Goal: Obtain resource: Obtain resource

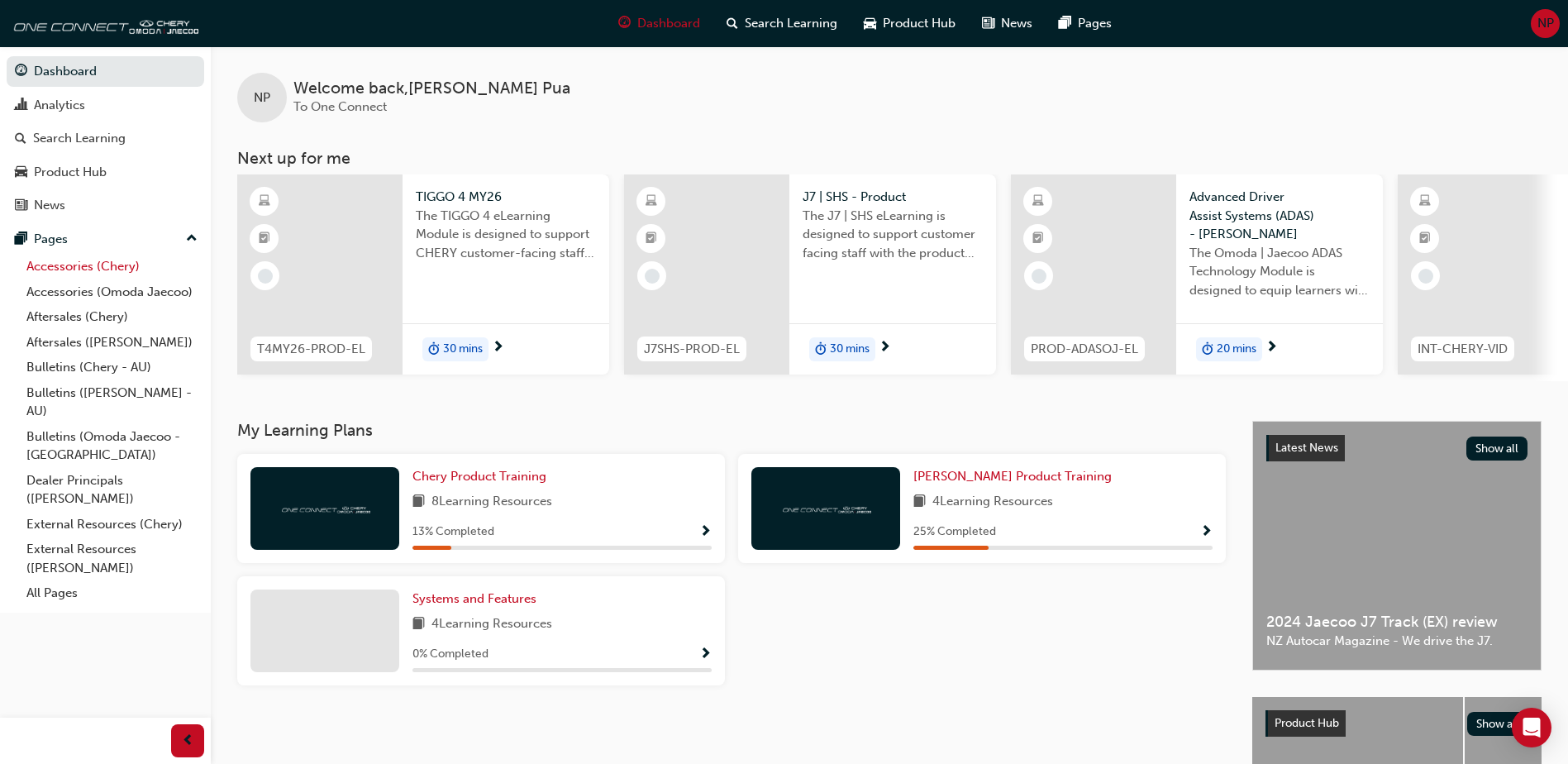
click at [67, 274] on link "Accessories (Chery)" at bounding box center [112, 266] width 185 height 25
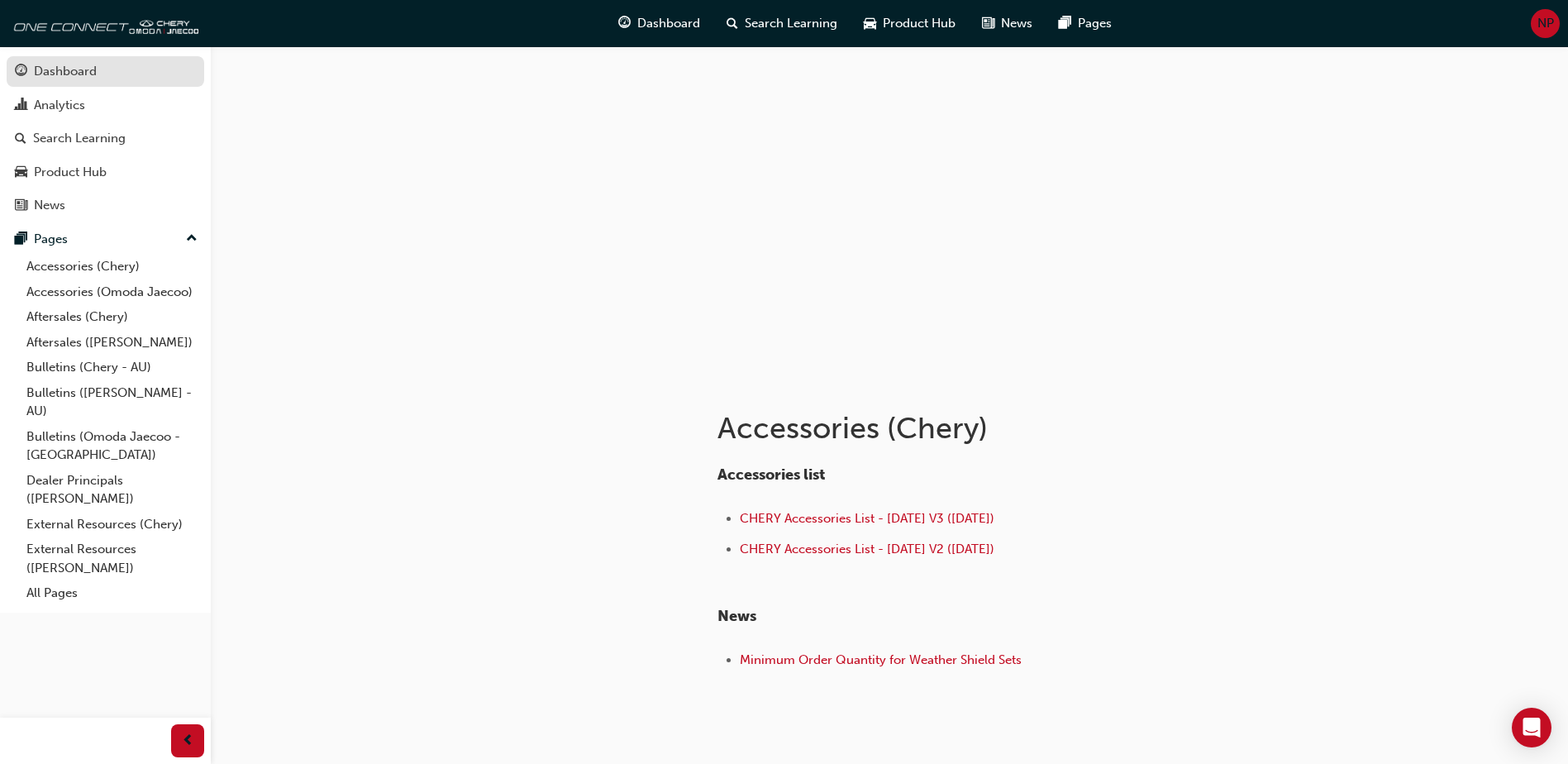
click at [84, 78] on div "Dashboard" at bounding box center [65, 72] width 63 height 19
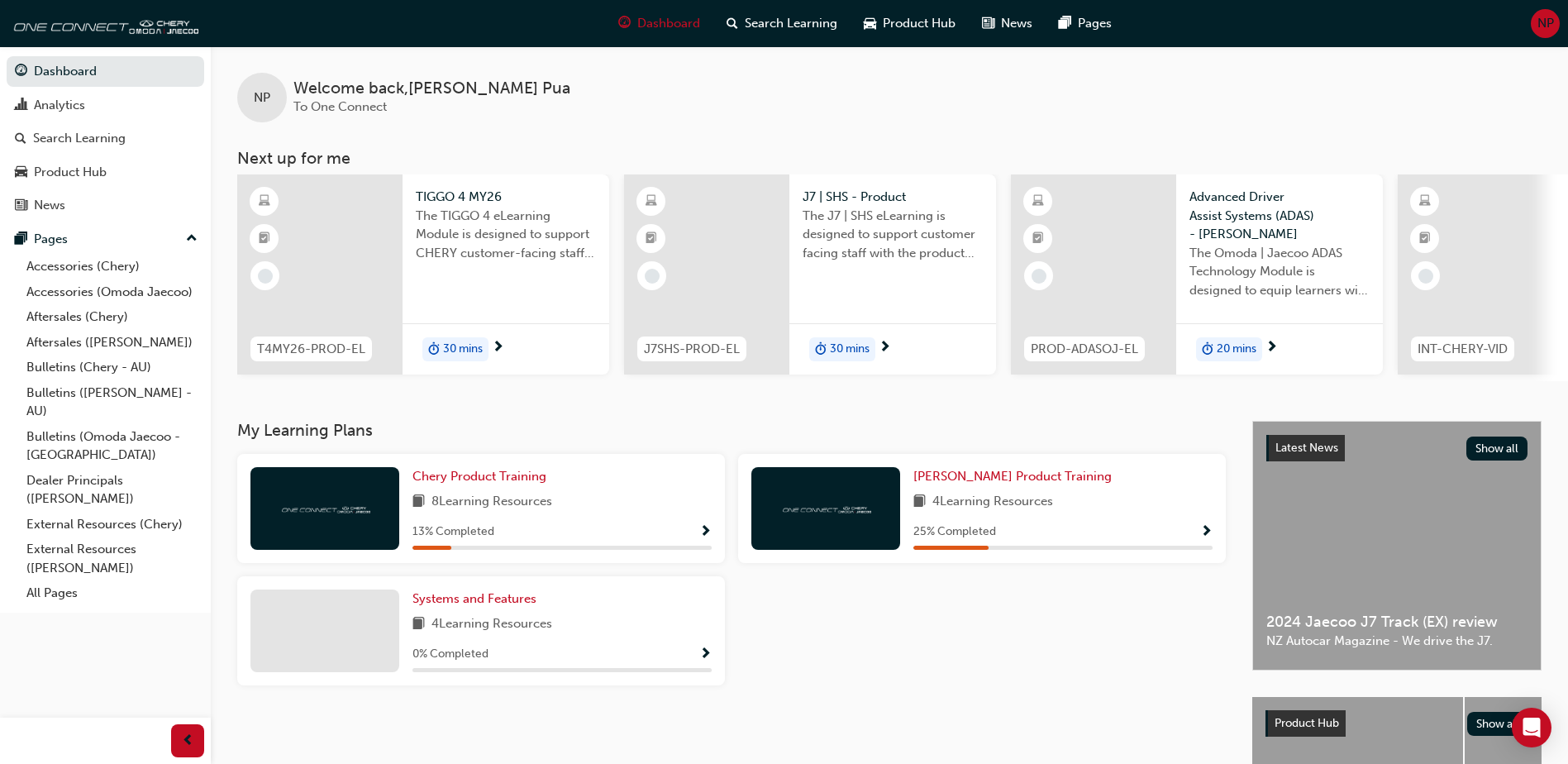
click at [1539, 17] on span "NP" at bounding box center [1546, 24] width 17 height 19
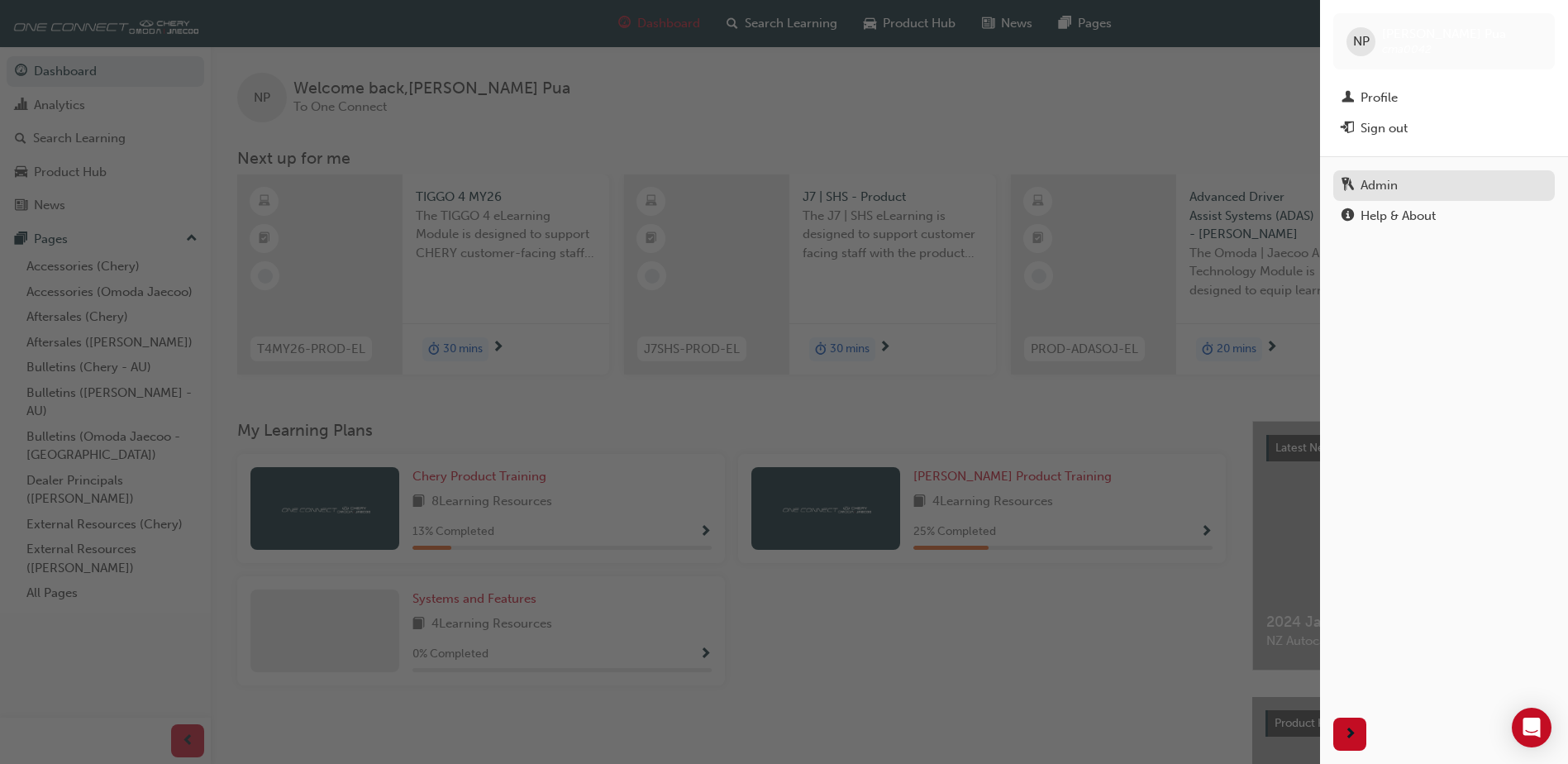
click at [1426, 173] on link "Admin" at bounding box center [1444, 185] width 222 height 30
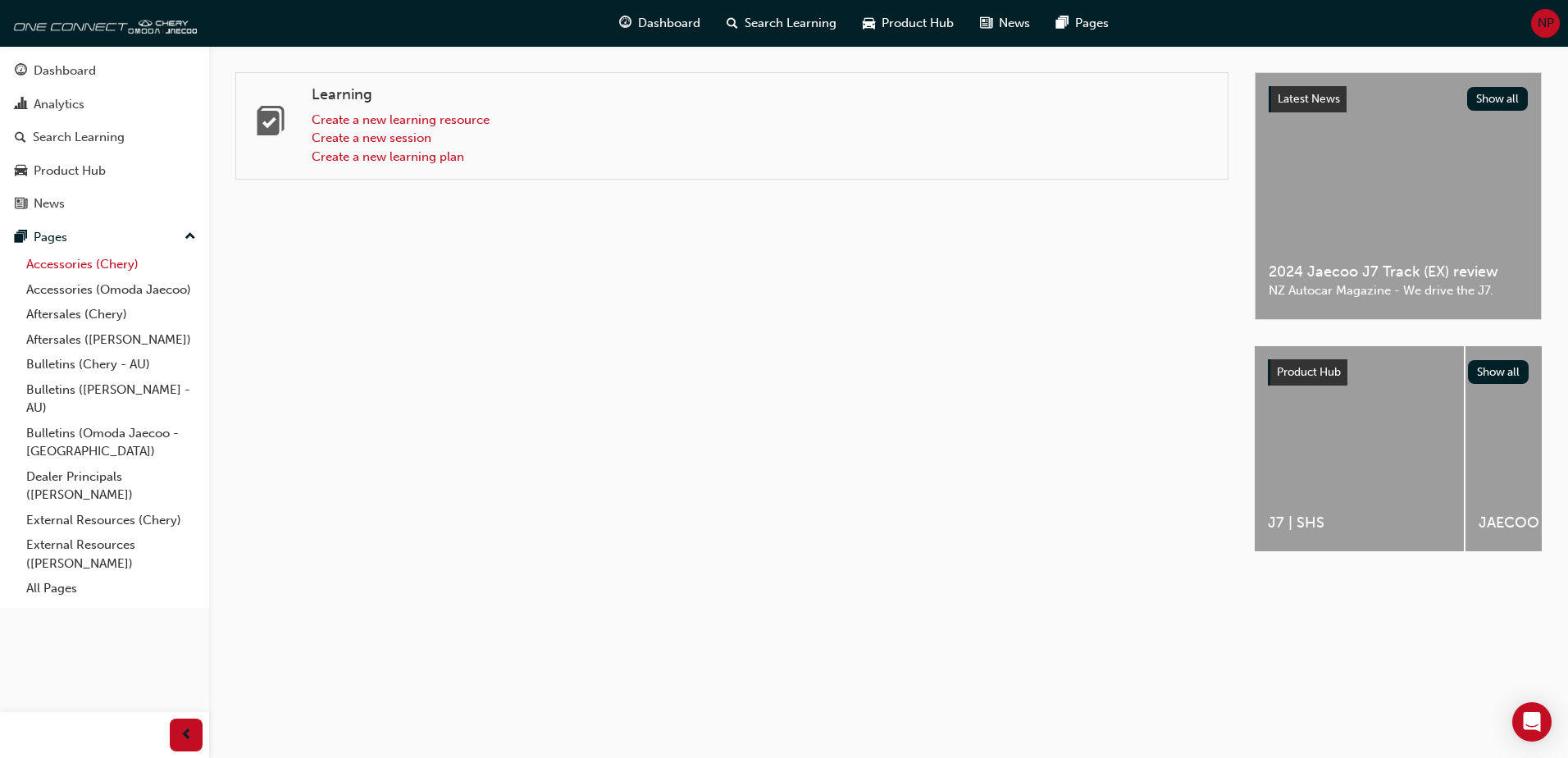
click at [83, 264] on link "Accessories (Chery)" at bounding box center [111, 264] width 183 height 25
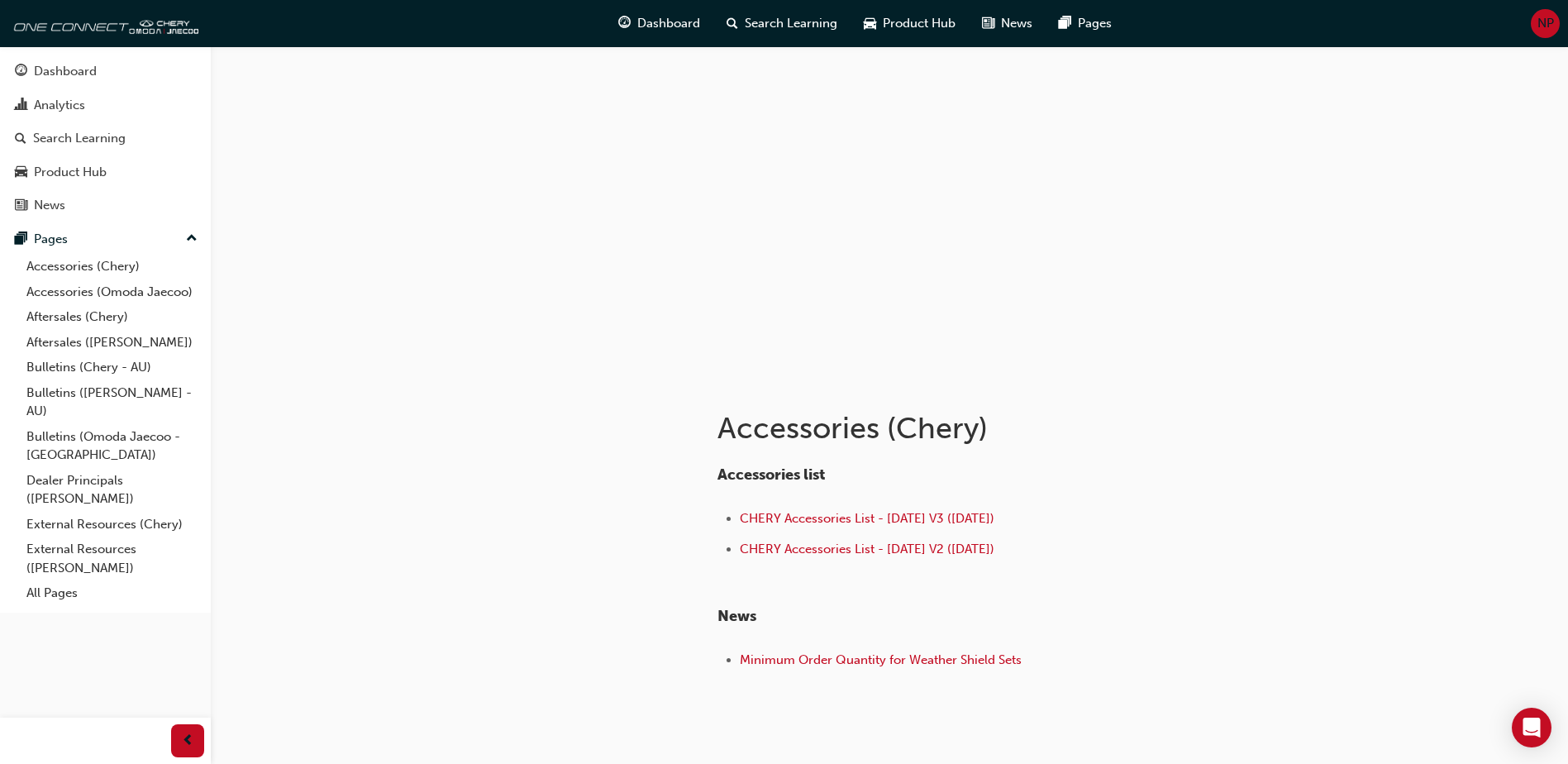
click at [1547, 24] on span "NP" at bounding box center [1546, 24] width 17 height 19
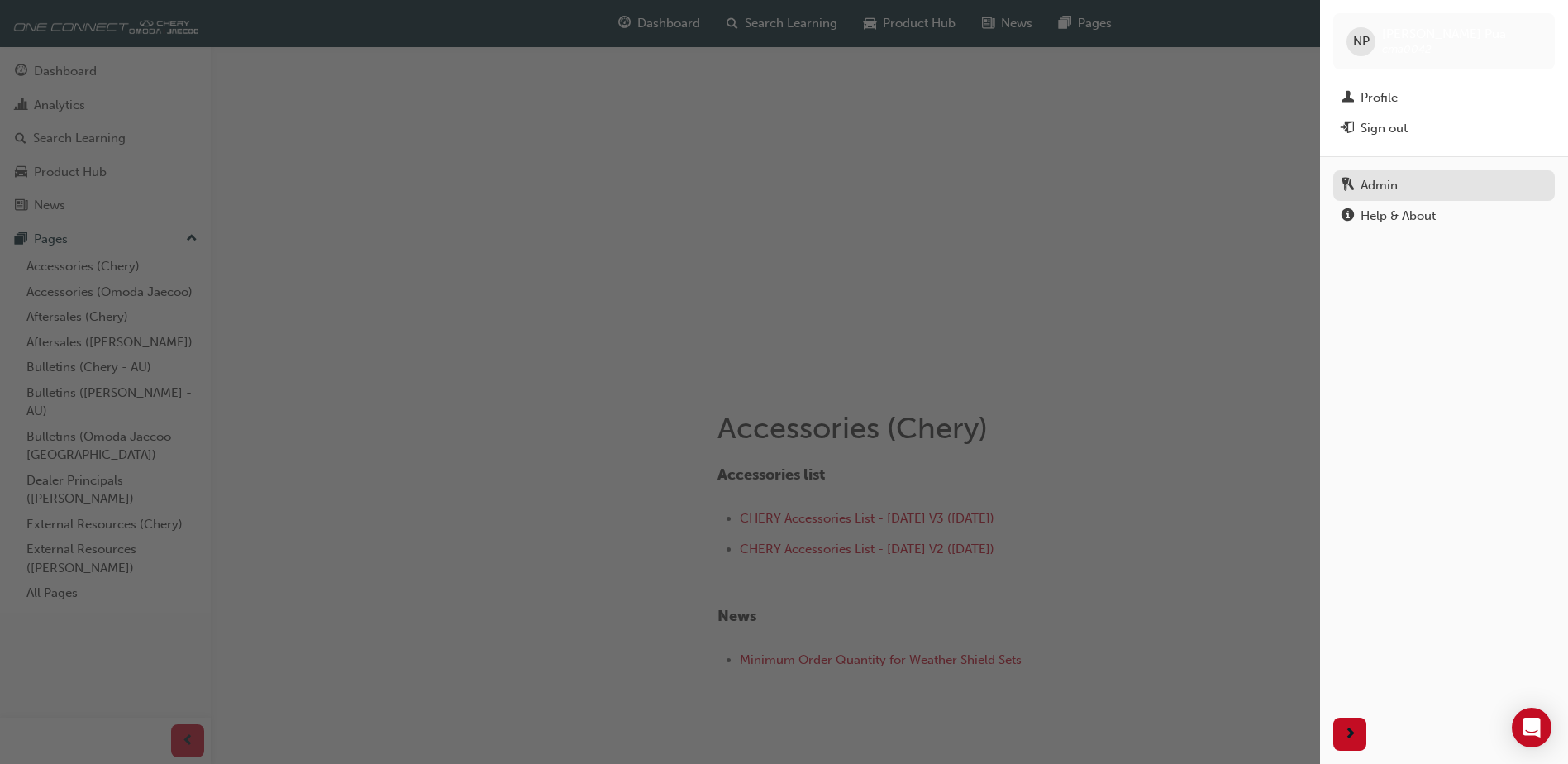
click at [1363, 184] on div "Admin" at bounding box center [1379, 185] width 37 height 19
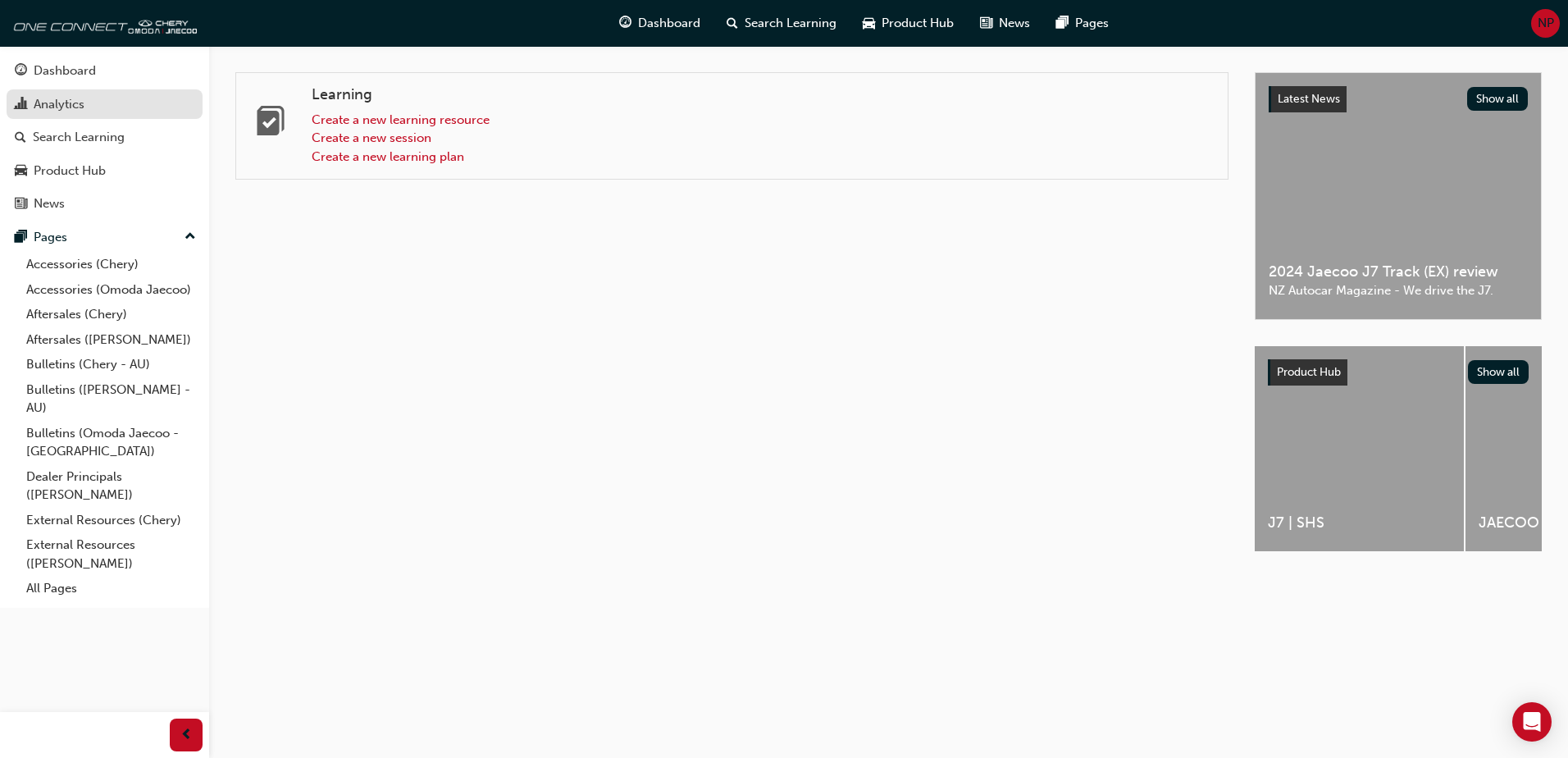
click at [93, 103] on div "Analytics" at bounding box center [104, 104] width 180 height 21
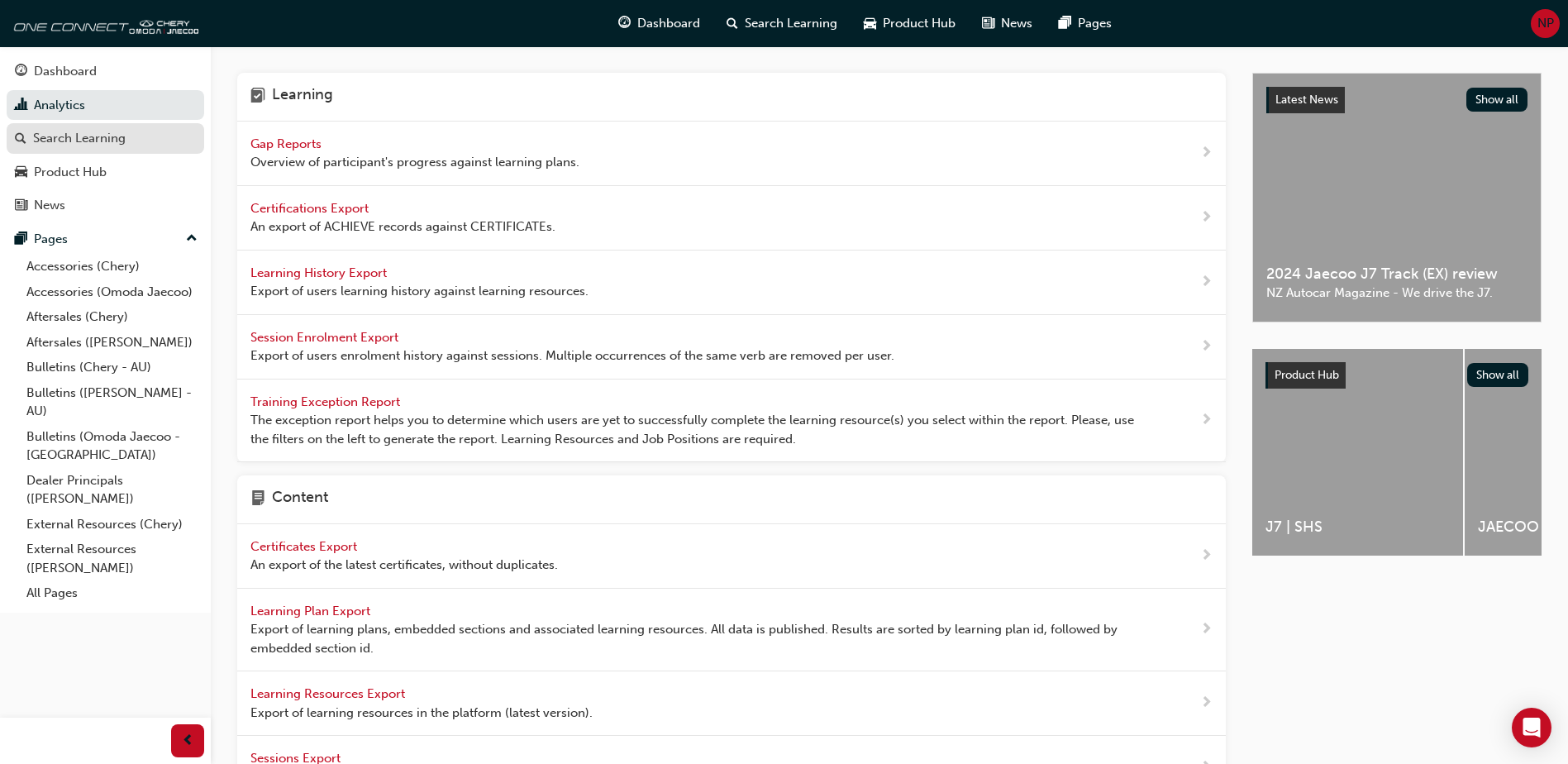
click at [71, 132] on div "Search Learning" at bounding box center [79, 138] width 93 height 19
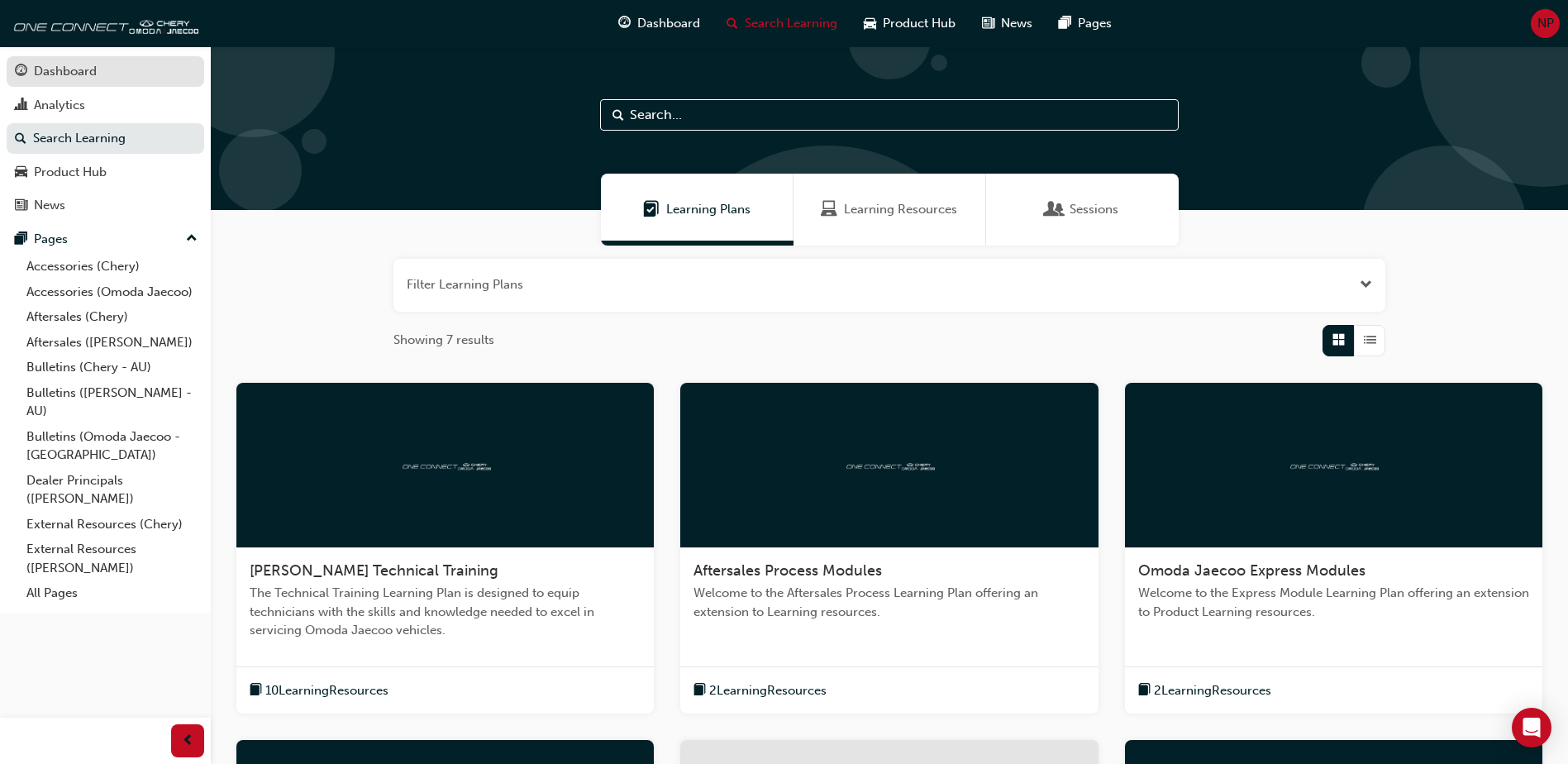
click at [67, 71] on div "Dashboard" at bounding box center [65, 72] width 63 height 19
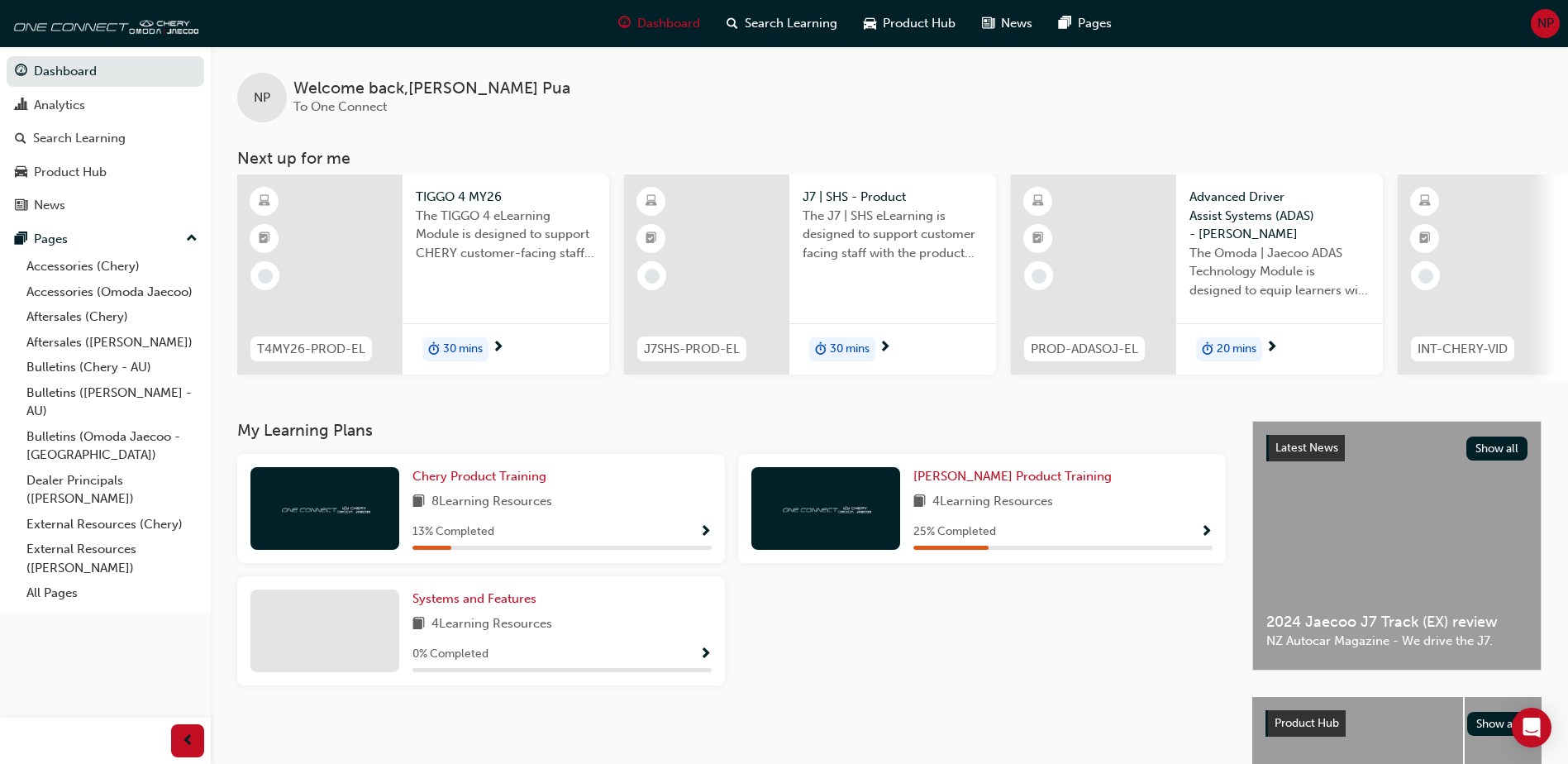
click at [331, 91] on span "Welcome back , Nicholas Pua" at bounding box center [431, 88] width 277 height 19
click at [94, 295] on link "Accessories (Omoda Jaecoo)" at bounding box center [112, 292] width 185 height 25
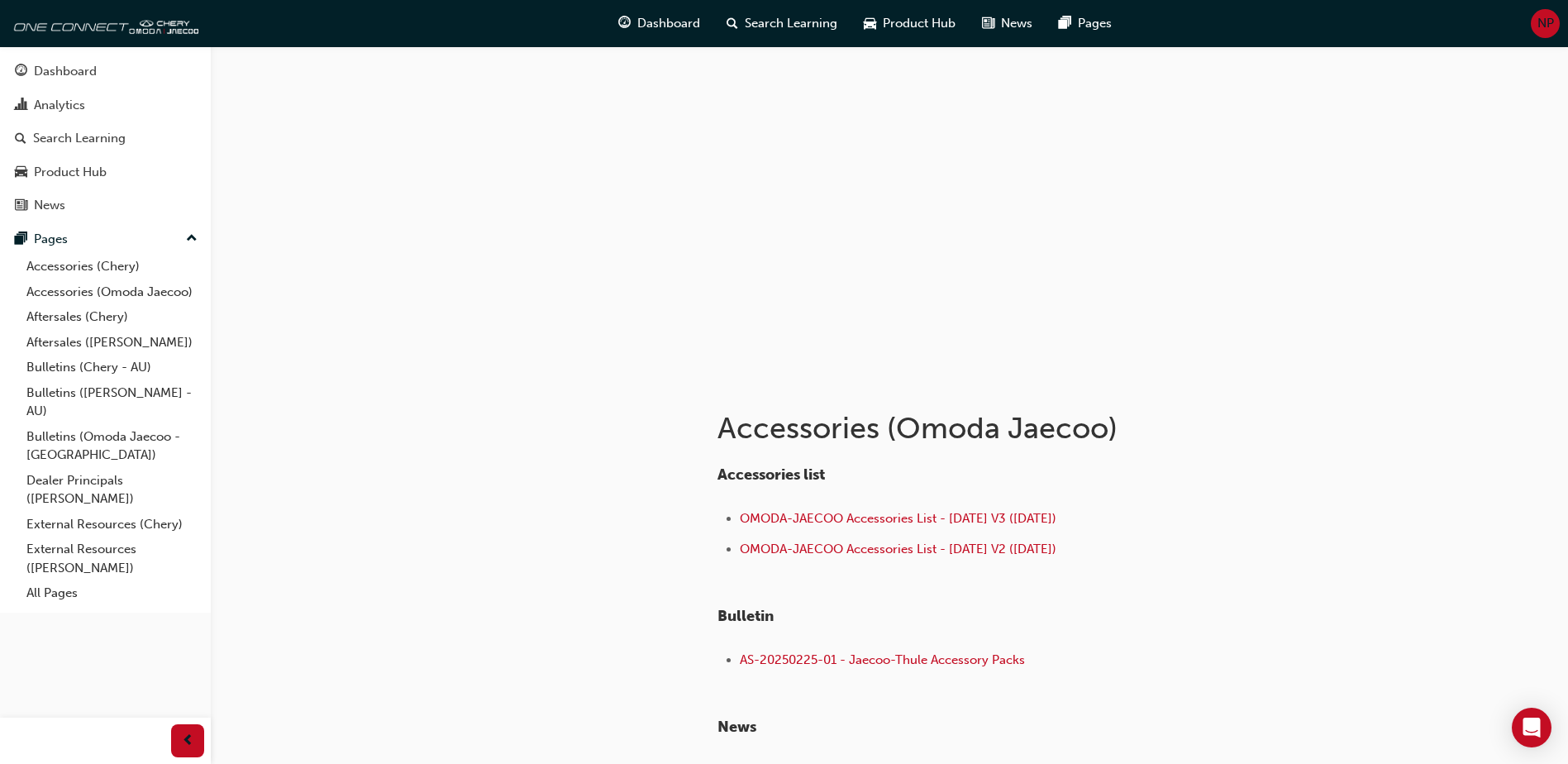
click at [329, 157] on div at bounding box center [889, 211] width 1357 height 330
click at [341, 178] on div at bounding box center [889, 211] width 1357 height 330
click at [338, 210] on div at bounding box center [889, 211] width 1357 height 330
click at [106, 270] on link "Accessories (Chery)" at bounding box center [112, 266] width 185 height 25
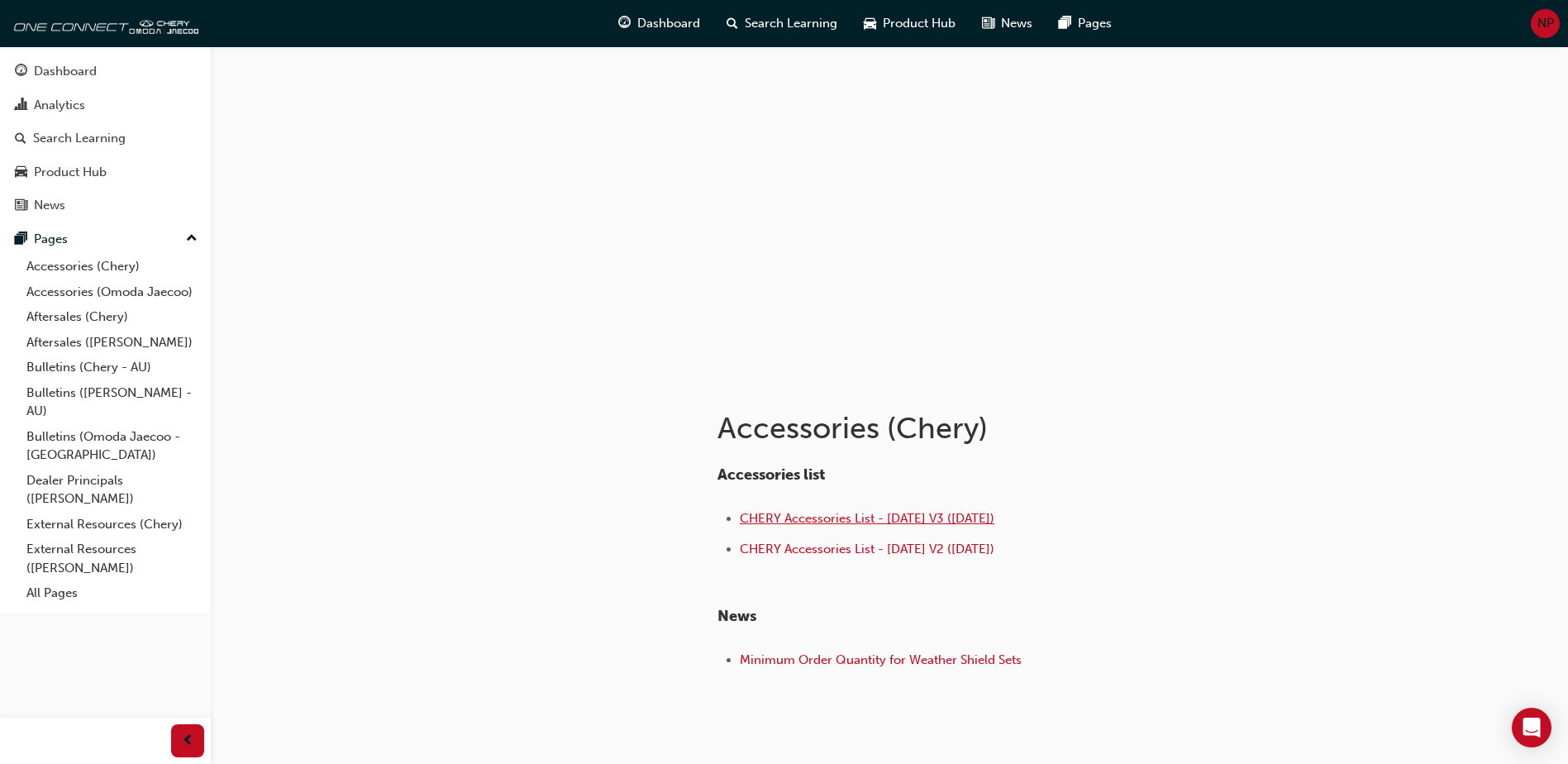
click at [983, 520] on span "CHERY Accessories List - [DATE] V3 ([DATE])" at bounding box center [867, 518] width 254 height 15
click at [107, 24] on img at bounding box center [104, 23] width 190 height 33
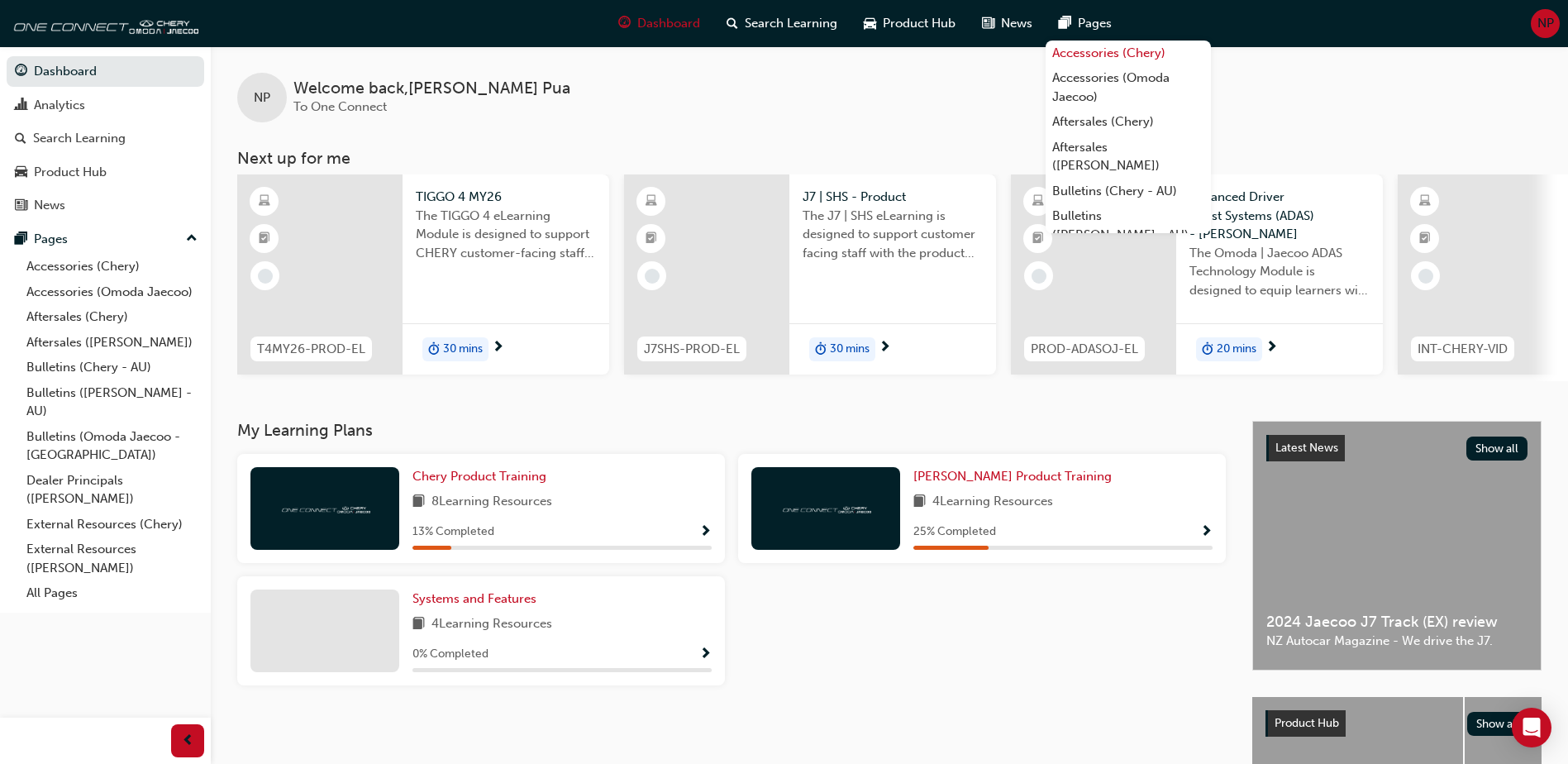
click at [1089, 57] on link "Accessories (Chery)" at bounding box center [1128, 53] width 165 height 25
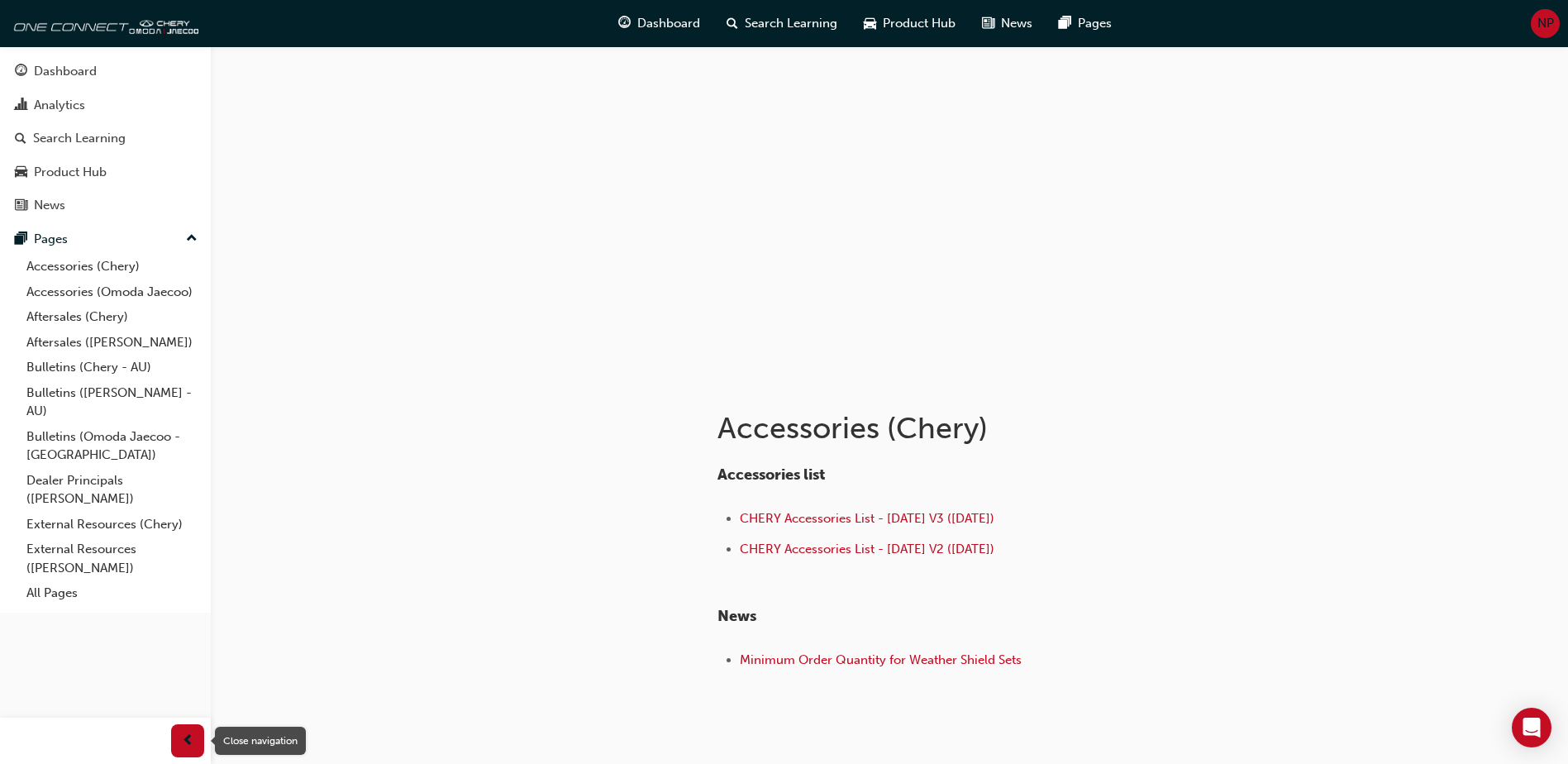
click at [191, 749] on span "prev-icon" at bounding box center [188, 740] width 13 height 21
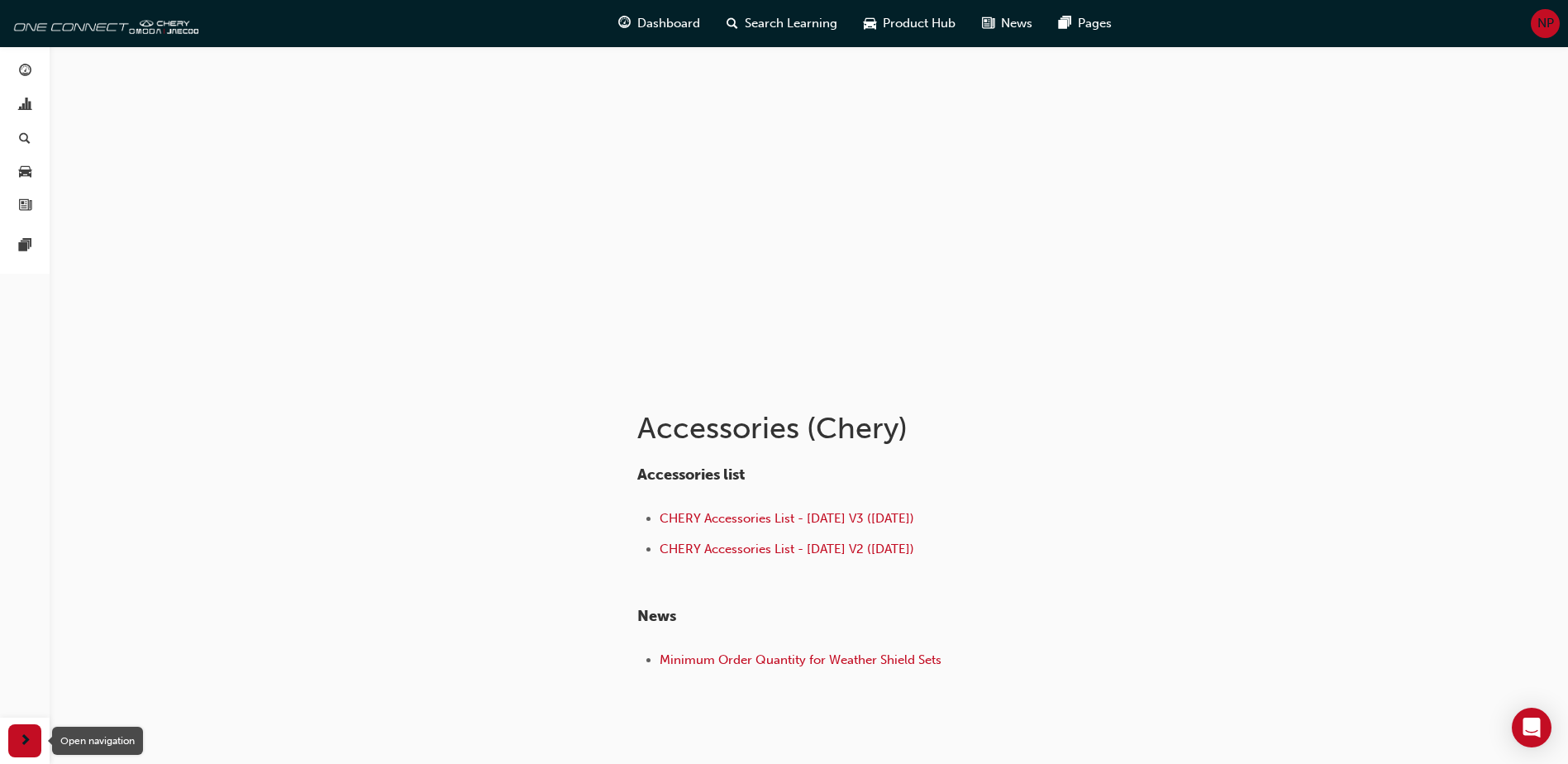
click at [21, 750] on span "next-icon" at bounding box center [25, 740] width 13 height 21
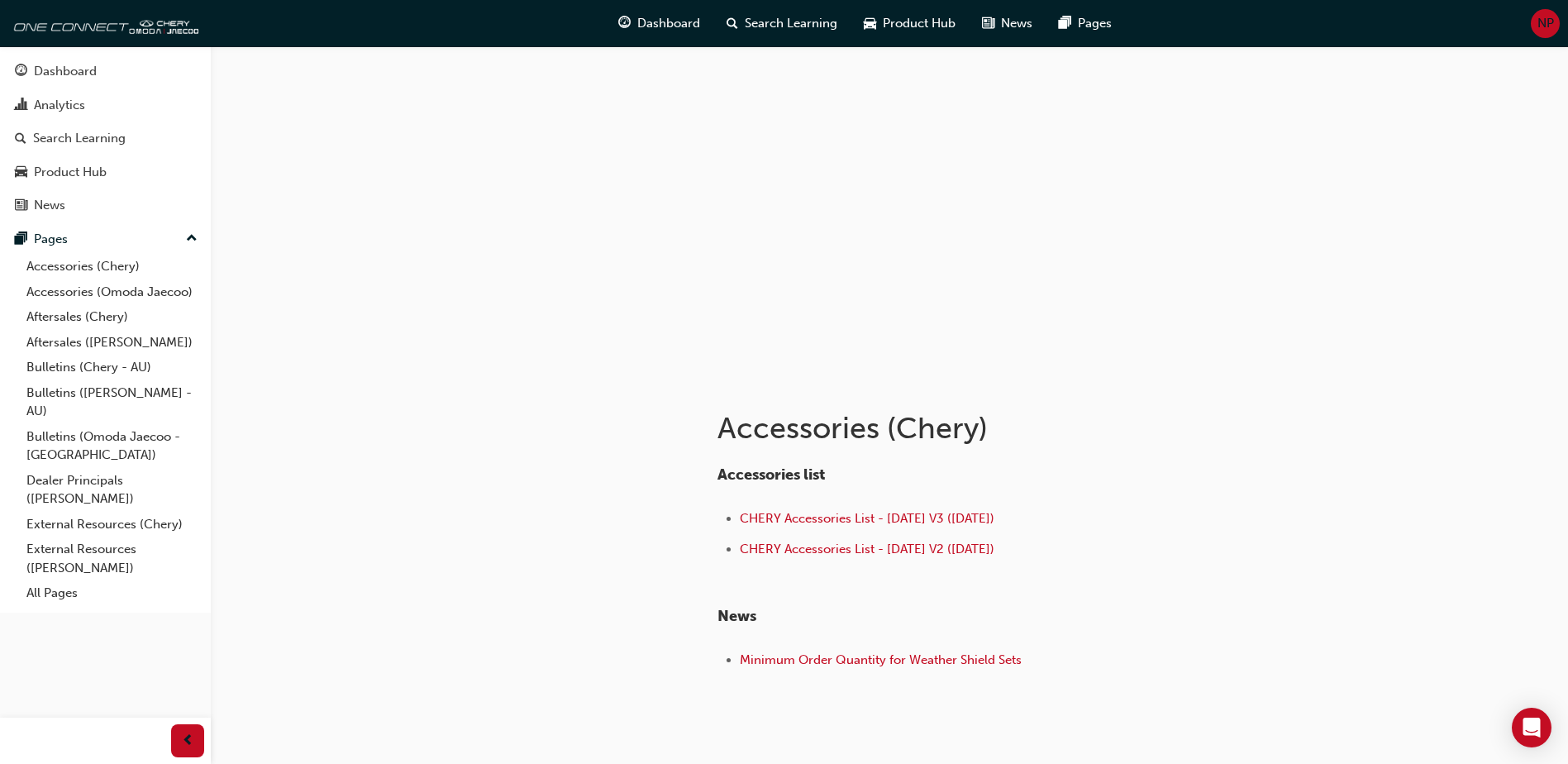
click at [1548, 23] on span "NP" at bounding box center [1546, 24] width 17 height 19
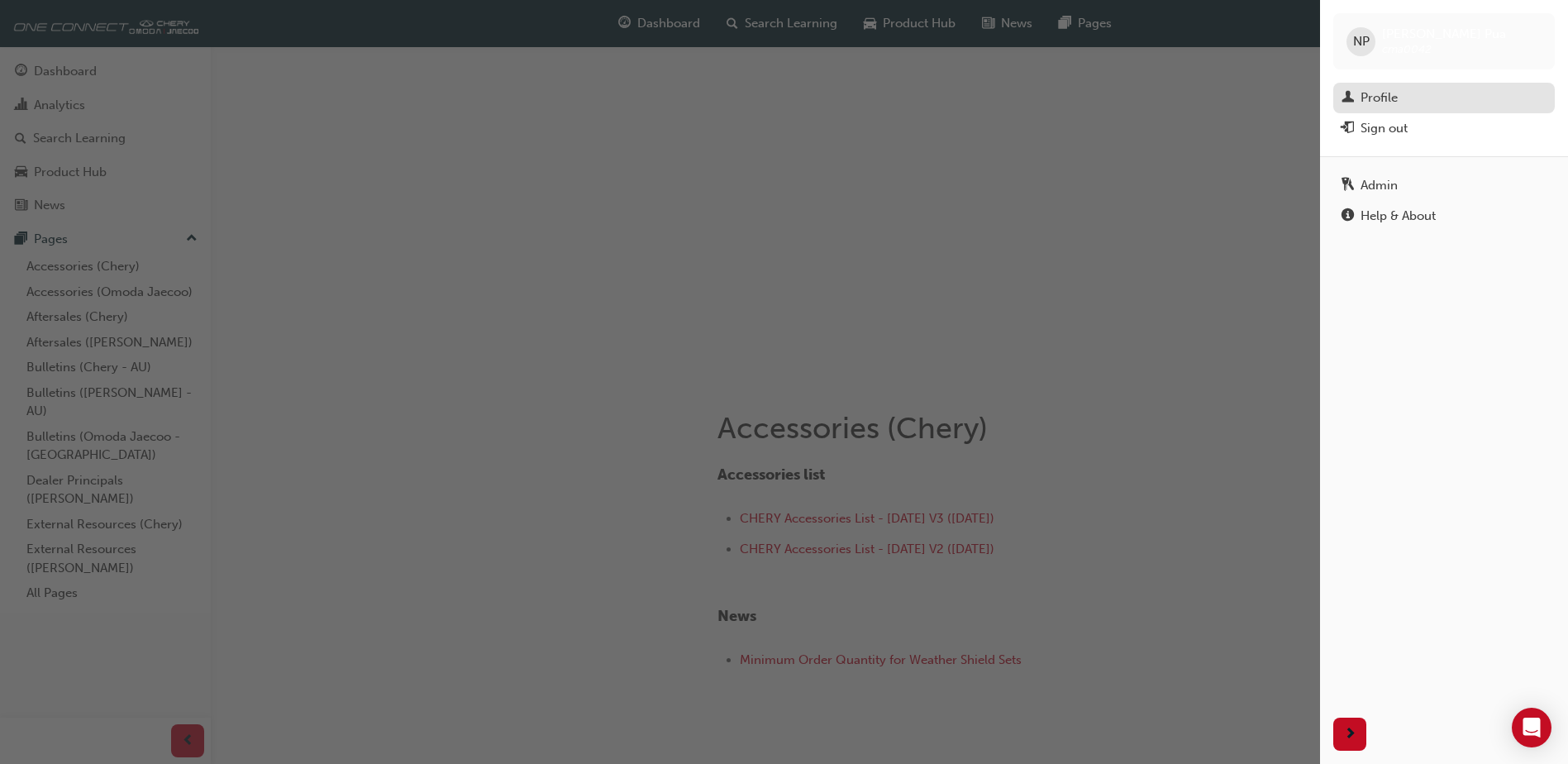
click at [1367, 95] on div "Profile" at bounding box center [1379, 98] width 37 height 19
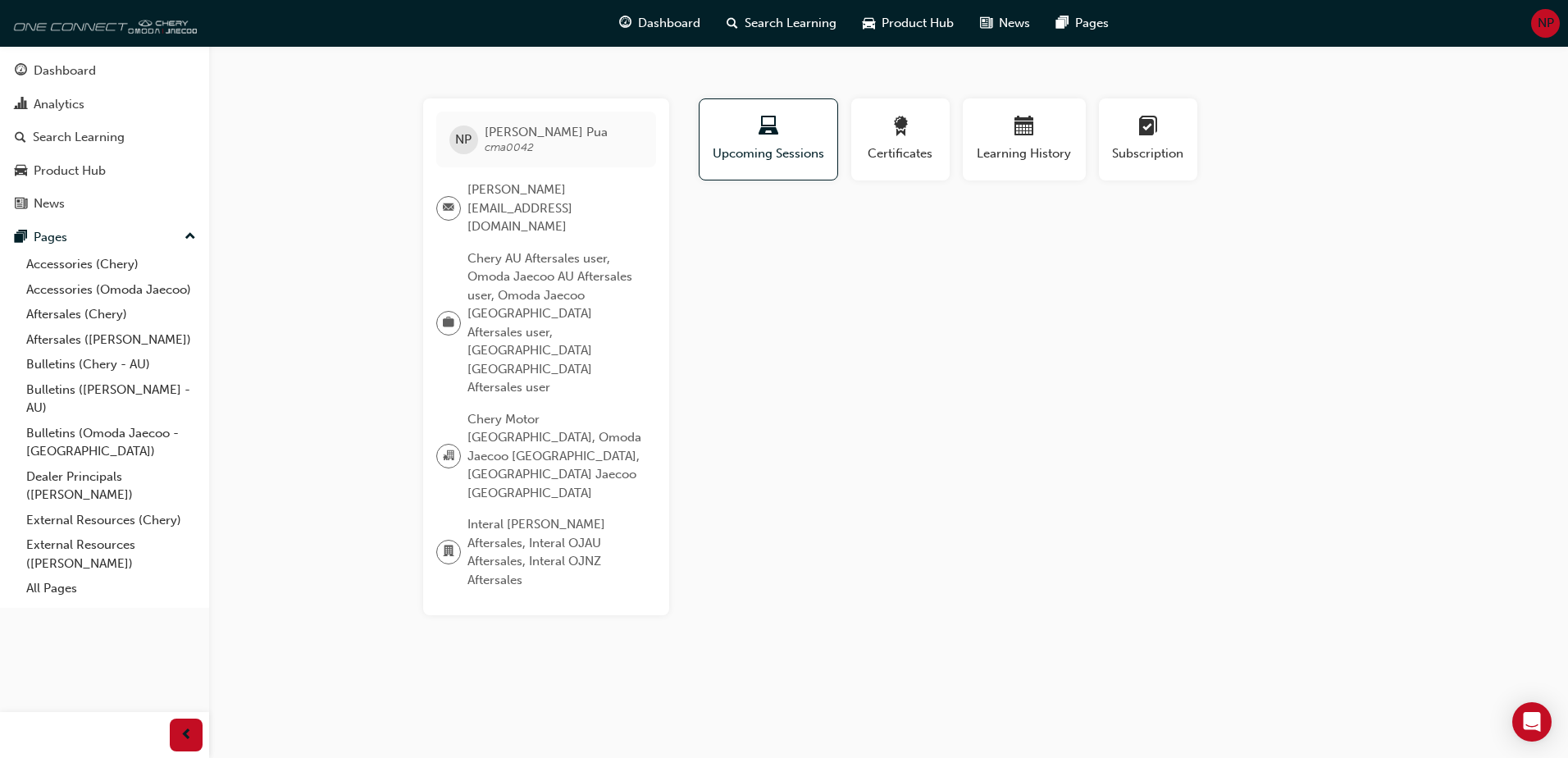
click at [82, 28] on img at bounding box center [103, 23] width 189 height 33
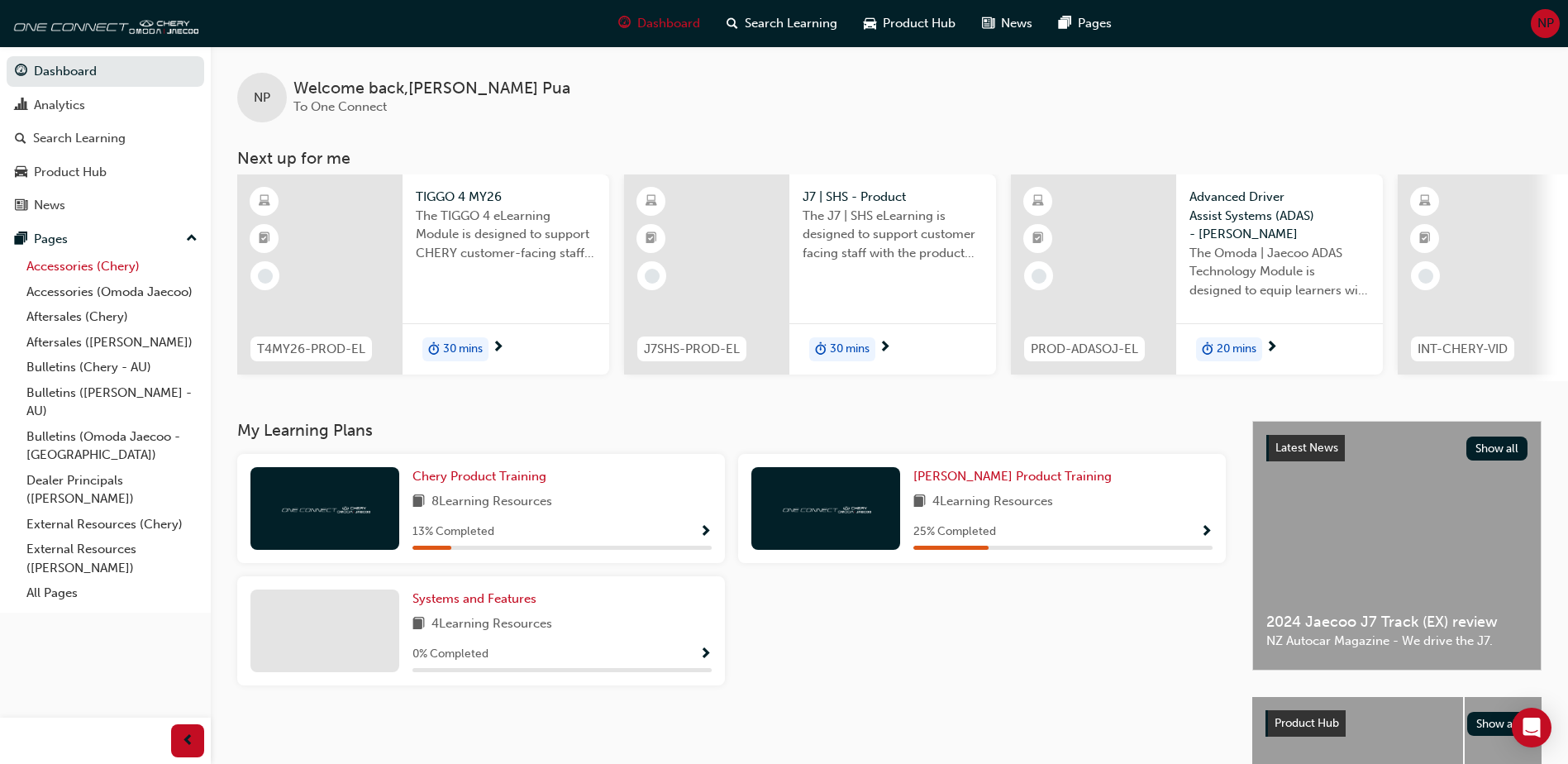
click at [139, 270] on link "Accessories (Chery)" at bounding box center [112, 266] width 185 height 25
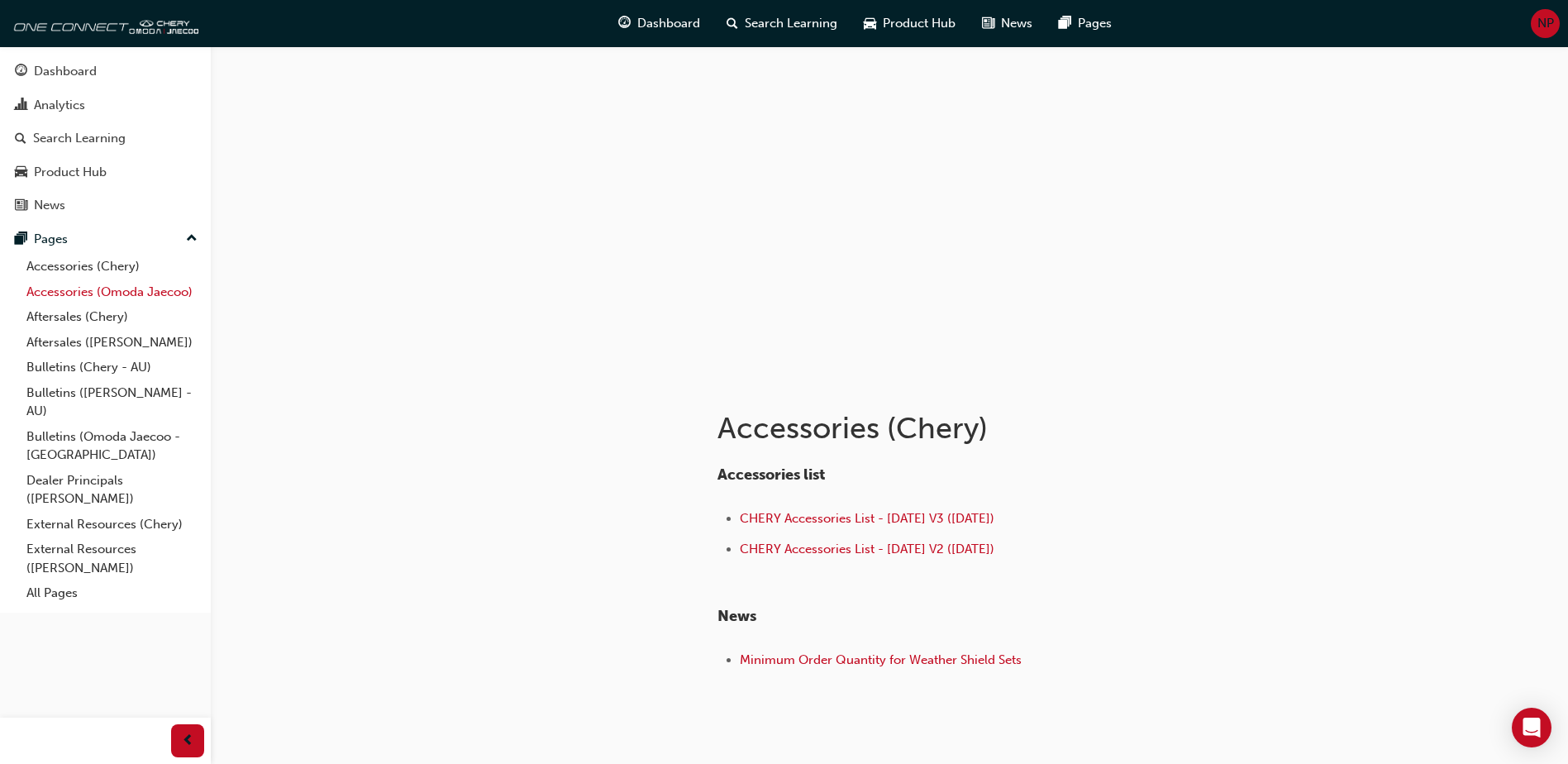
click at [145, 293] on link "Accessories (Omoda Jaecoo)" at bounding box center [112, 292] width 185 height 25
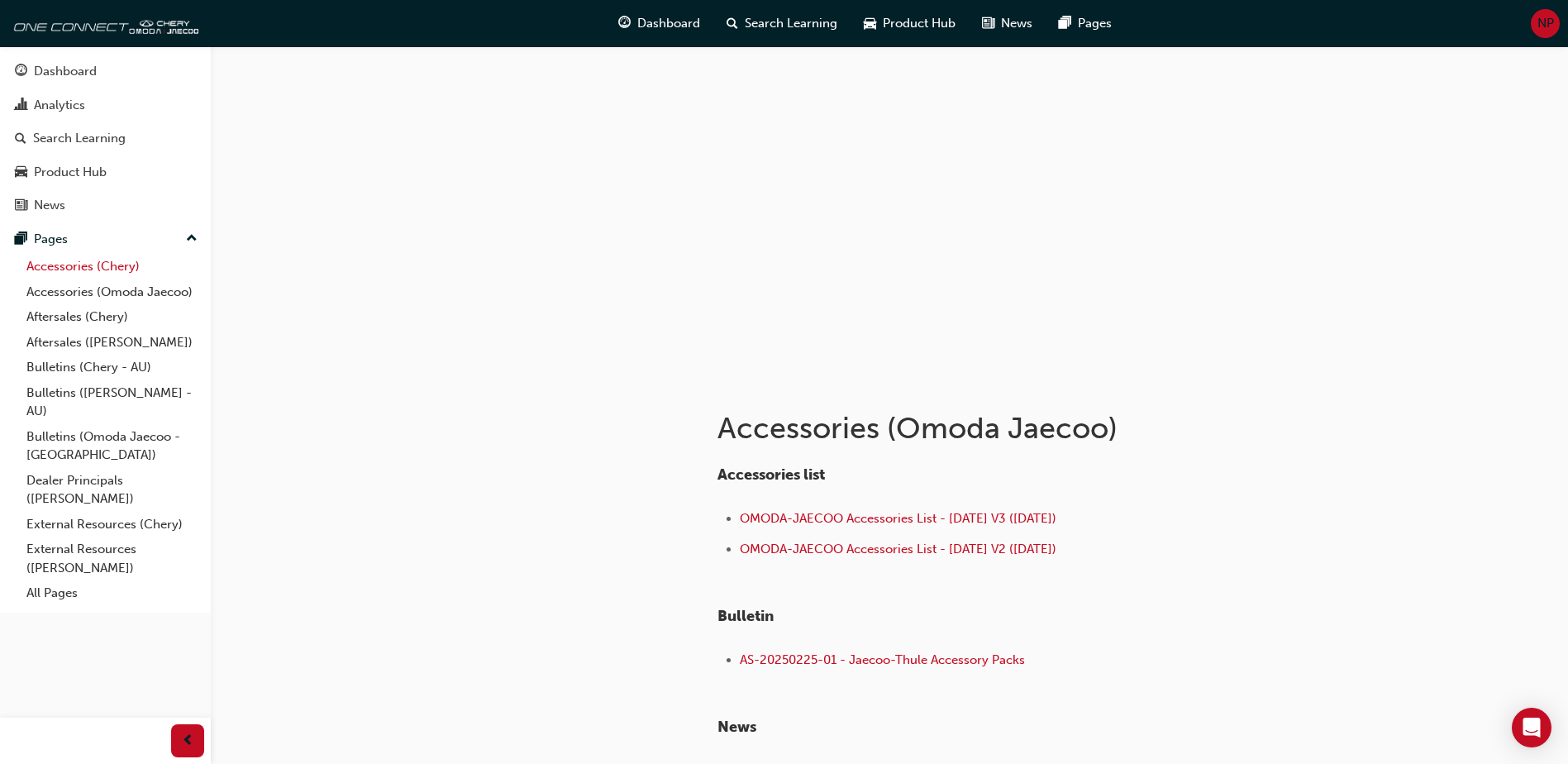
click at [90, 266] on link "Accessories (Chery)" at bounding box center [112, 266] width 185 height 25
click at [1198, 424] on h1 "Accessories (Chery)" at bounding box center [989, 428] width 543 height 36
click at [1230, 455] on div "Accessories list CHERY Accessories List - [DATE] V3 ([DATE]) CHERY Accessories …" at bounding box center [1038, 564] width 641 height 222
click at [1534, 27] on div "NP" at bounding box center [1545, 24] width 29 height 29
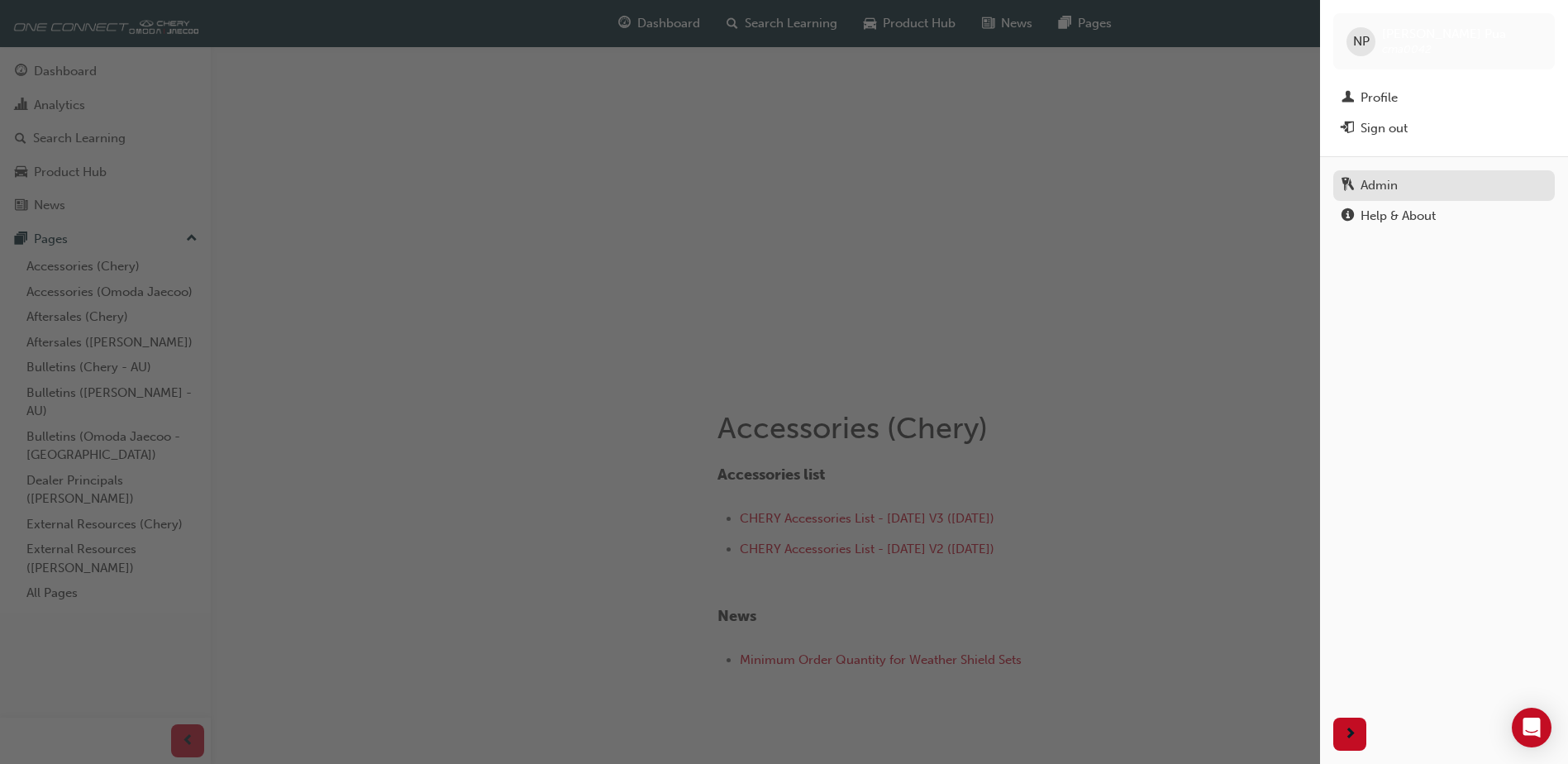
click at [1395, 186] on div "Admin" at bounding box center [1379, 185] width 37 height 19
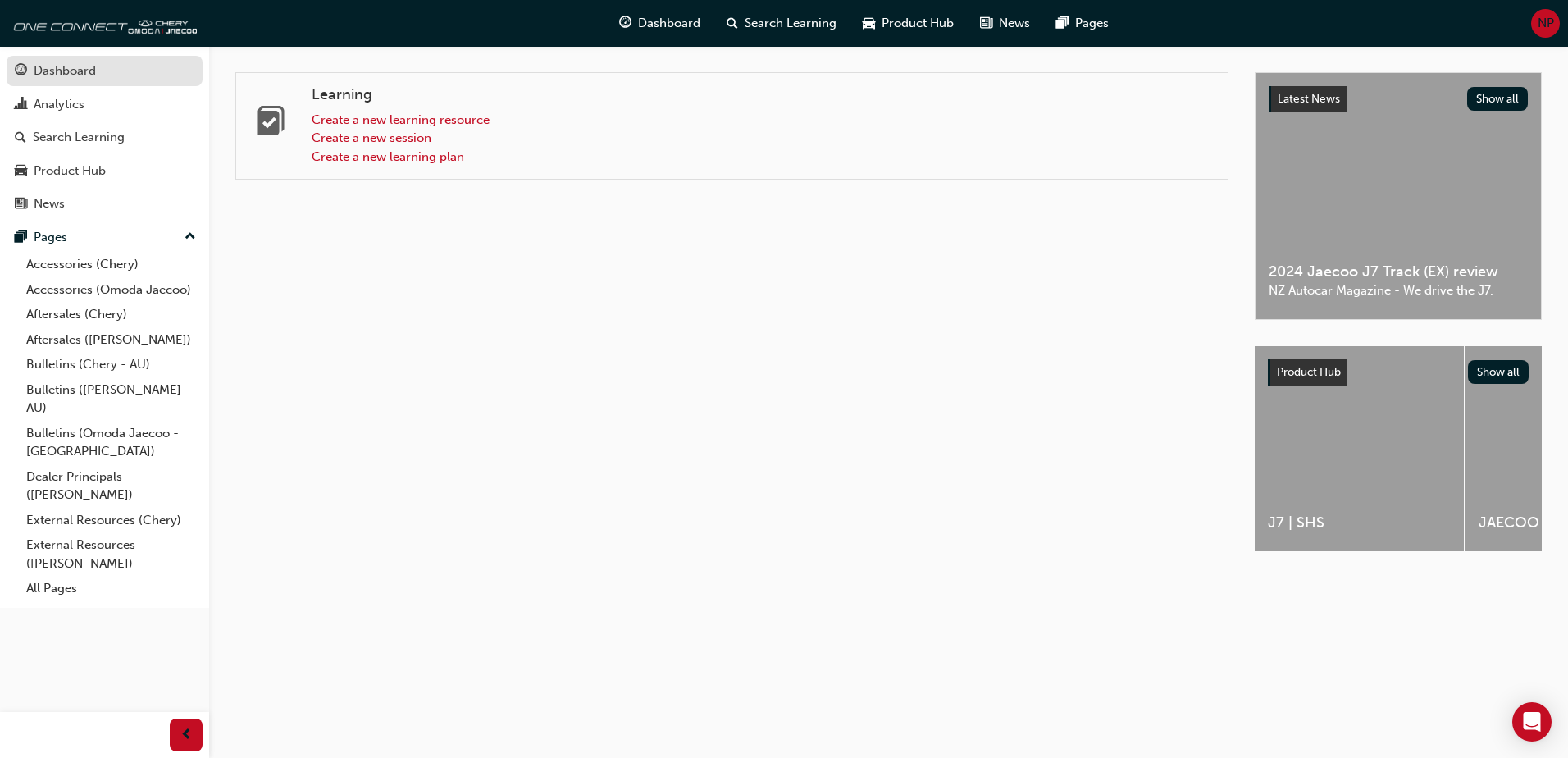
click at [49, 84] on link "Dashboard" at bounding box center [104, 71] width 196 height 30
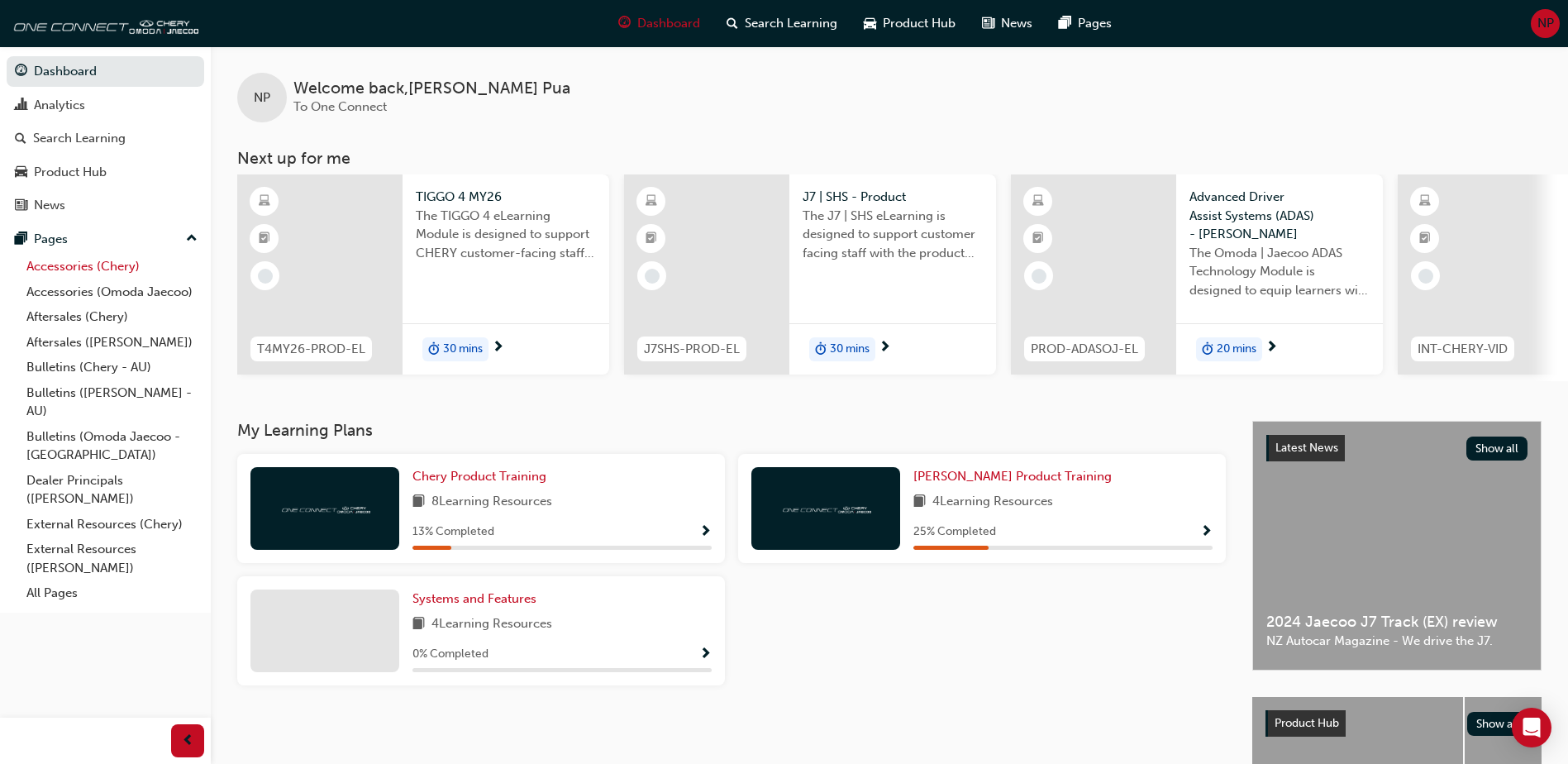
click at [91, 274] on link "Accessories (Chery)" at bounding box center [112, 266] width 185 height 25
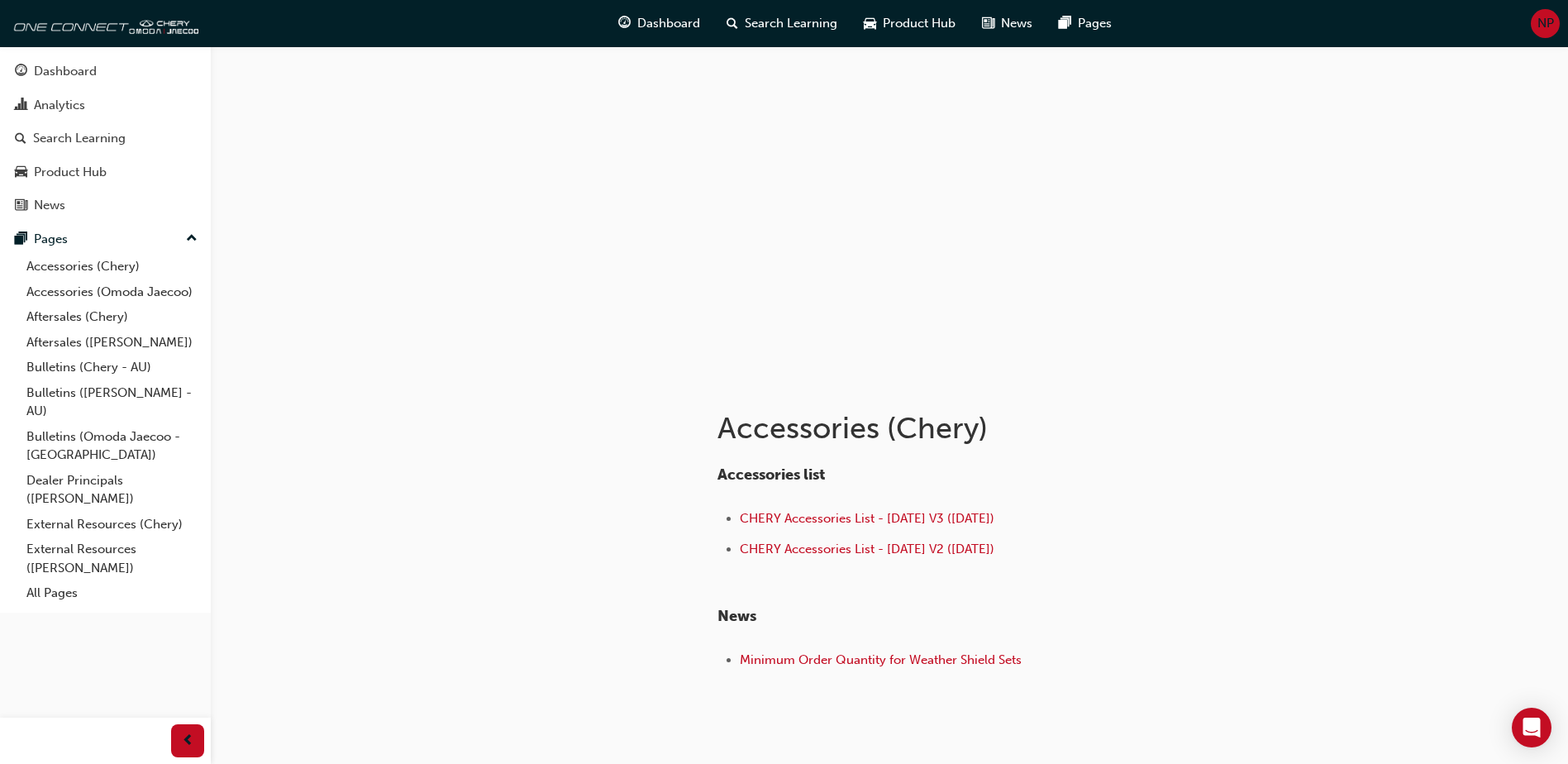
click at [1308, 521] on div "Accessories list CHERY Accessories List - [DATE] V3 ([DATE]) CHERY Accessories …" at bounding box center [1038, 564] width 641 height 222
click at [1295, 548] on div "Accessories list CHERY Accessories List - [DATE] V3 ([DATE]) CHERY Accessories …" at bounding box center [1038, 564] width 641 height 222
